Goal: Complete application form

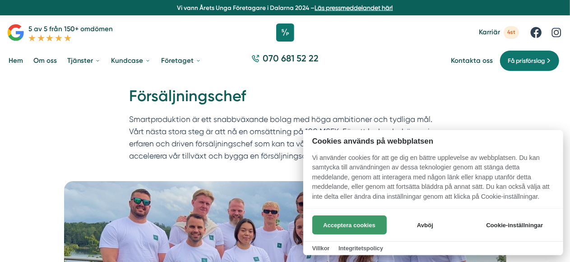
click at [362, 220] on button "Acceptera cookies" at bounding box center [349, 224] width 74 height 19
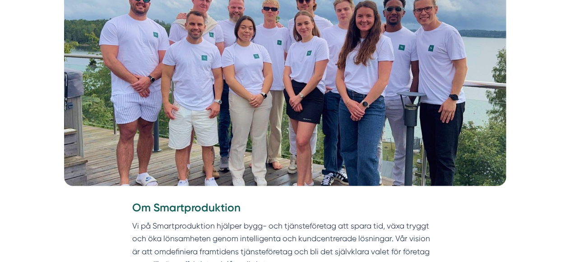
scroll to position [271, 0]
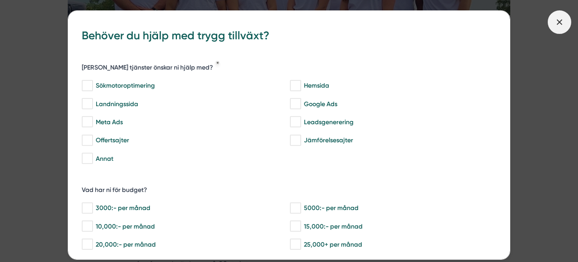
click at [558, 27] on icon at bounding box center [559, 22] width 10 height 10
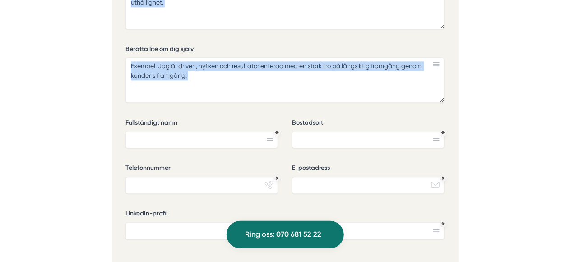
scroll to position [2979, 0]
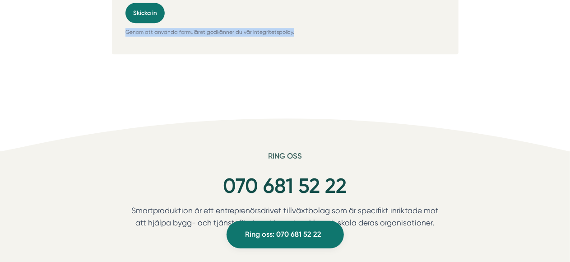
drag, startPoint x: 130, startPoint y: 96, endPoint x: 299, endPoint y: 9, distance: 190.1
copy div "Loremipsumdolors Ametconsectetur ad eli seddoeiusmod tempo inc utla etdolorema …"
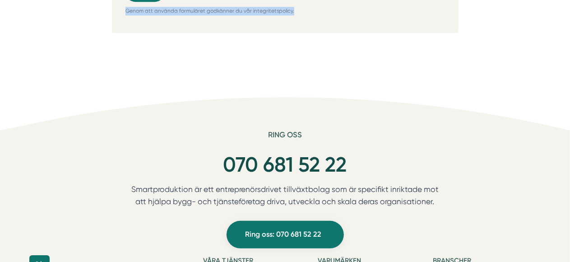
scroll to position [2889, 0]
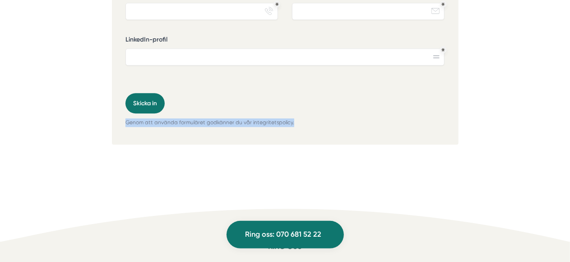
copy div "Loremipsumdolors Ametconsectetur ad eli seddoeiusmod tempo inc utla etdolorema …"
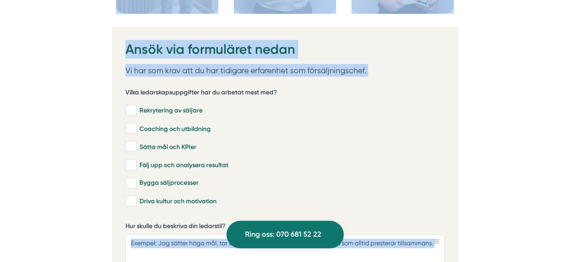
scroll to position [2392, 0]
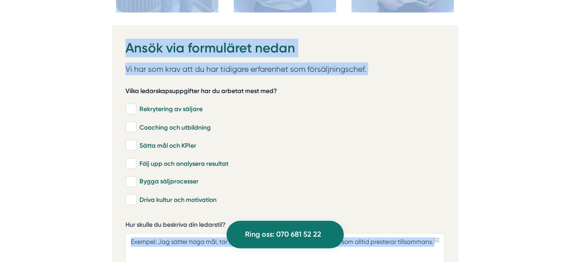
click at [127, 87] on h5 "Vilka ledarskapsuppgifter har du arbetat mest med?" at bounding box center [201, 92] width 152 height 11
click at [138, 87] on h5 "Vilka ledarskapsuppgifter har du arbetat mest med?" at bounding box center [201, 92] width 152 height 11
drag, startPoint x: 138, startPoint y: 69, endPoint x: 152, endPoint y: 72, distance: 14.0
click at [140, 87] on h5 "Vilka ledarskapsuppgifter har du arbetat mest med?" at bounding box center [201, 92] width 152 height 11
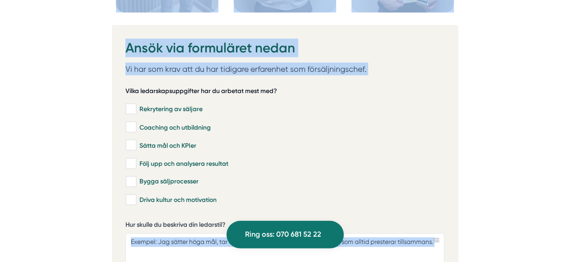
drag, startPoint x: 152, startPoint y: 72, endPoint x: 186, endPoint y: 71, distance: 34.8
click at [153, 87] on h5 "Vilka ledarskapsuppgifter har du arbetat mest med?" at bounding box center [201, 92] width 152 height 11
click at [392, 80] on div "Vilka ledarskapsuppgifter har du arbetat mest med? Rekrytering av säljare Coach…" at bounding box center [284, 146] width 319 height 132
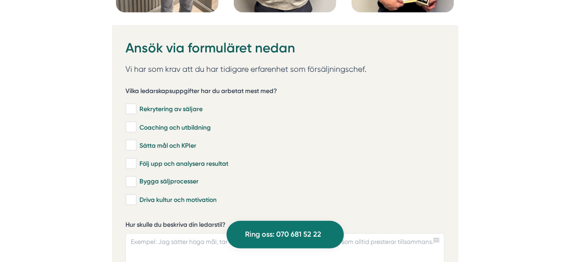
click at [418, 98] on div "Rekrytering av säljare Coaching och utbildning Sätta mål och KPIer Följ upp och…" at bounding box center [284, 153] width 319 height 111
click at [163, 87] on h5 "Vilka ledarskapsuppgifter har du arbetat mest med?" at bounding box center [201, 92] width 152 height 11
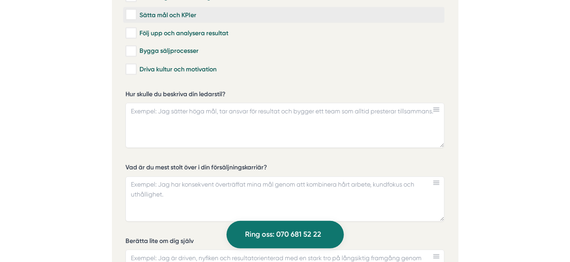
scroll to position [2528, 0]
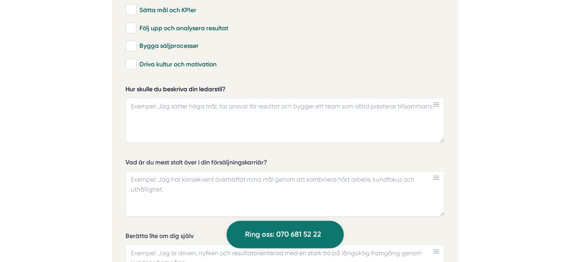
click at [183, 85] on label "Hur skulle du beskriva din ledarstil?" at bounding box center [284, 90] width 319 height 11
click at [183, 98] on textarea "Hur skulle du beskriva din ledarstil?" at bounding box center [284, 120] width 319 height 45
click at [183, 85] on label "Hur skulle du beskriva din ledarstil?" at bounding box center [284, 90] width 319 height 11
click at [183, 98] on textarea "Hur skulle du beskriva din ledarstil?" at bounding box center [284, 120] width 319 height 45
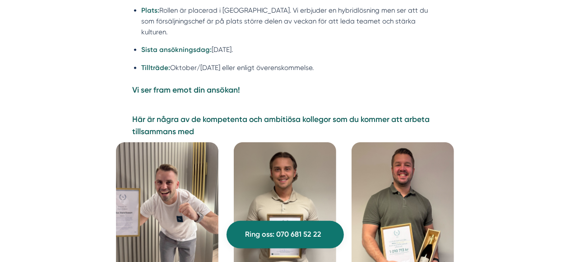
scroll to position [2121, 0]
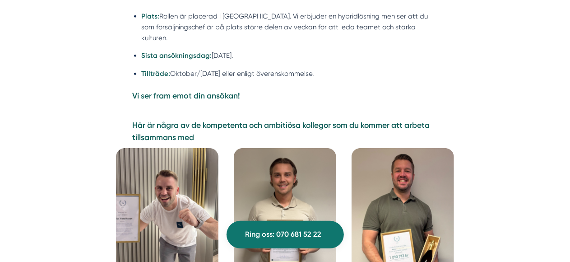
click at [171, 237] on img at bounding box center [167, 215] width 102 height 135
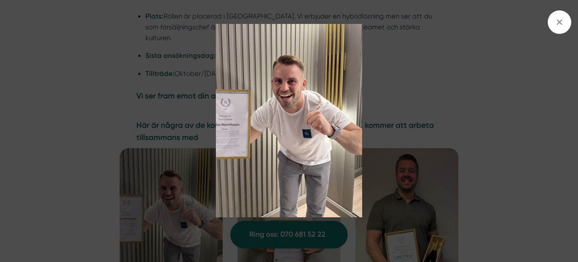
click at [266, 142] on img at bounding box center [288, 120] width 515 height 193
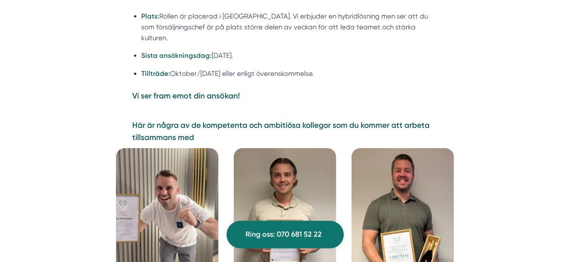
click at [266, 148] on img at bounding box center [285, 215] width 102 height 135
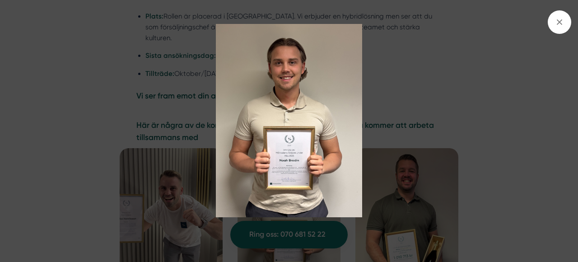
click at [394, 163] on img at bounding box center [288, 120] width 515 height 193
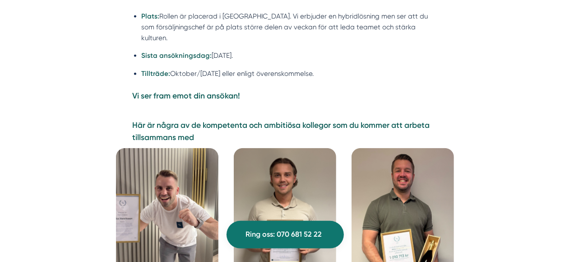
click at [394, 163] on img at bounding box center [403, 215] width 102 height 135
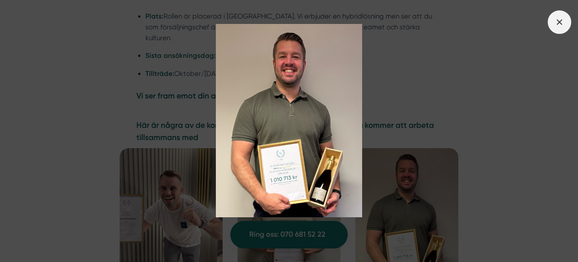
click at [561, 18] on icon at bounding box center [559, 22] width 10 height 10
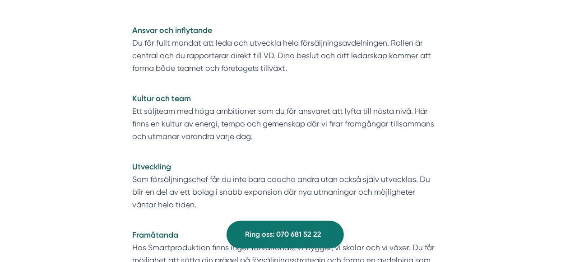
scroll to position [1715, 0]
